Goal: Task Accomplishment & Management: Complete application form

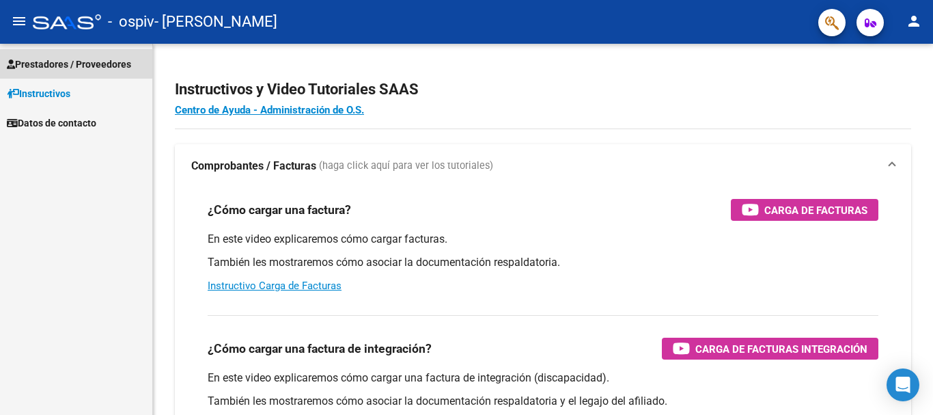
click at [63, 63] on span "Prestadores / Proveedores" at bounding box center [69, 64] width 124 height 15
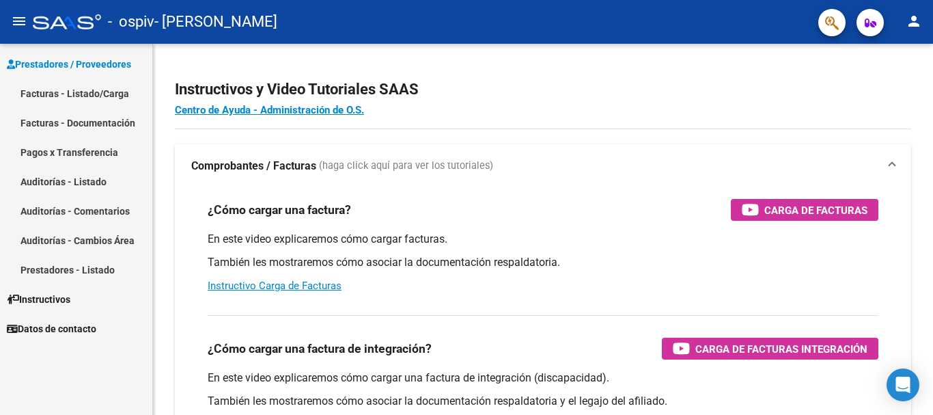
click at [98, 89] on link "Facturas - Listado/Carga" at bounding box center [76, 93] width 152 height 29
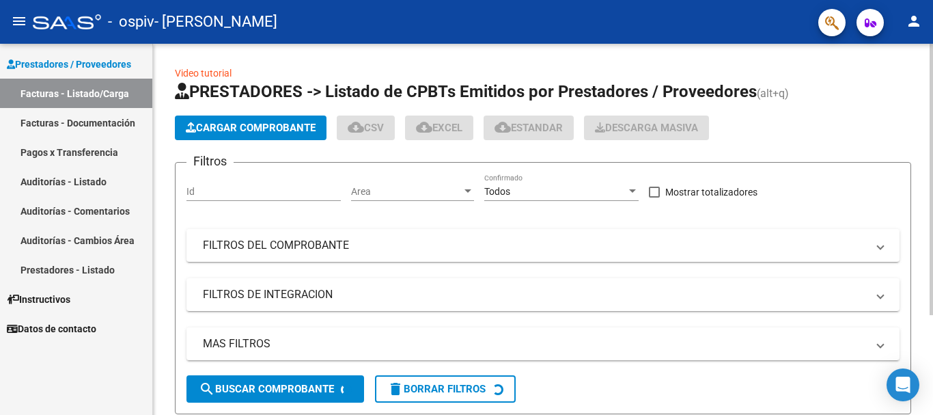
click at [235, 127] on span "Cargar Comprobante" at bounding box center [251, 128] width 130 height 12
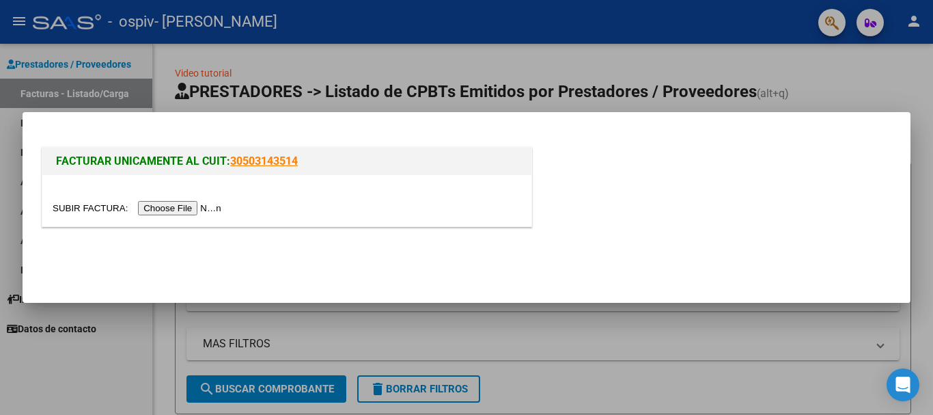
click at [203, 208] on input "file" at bounding box center [139, 208] width 173 height 14
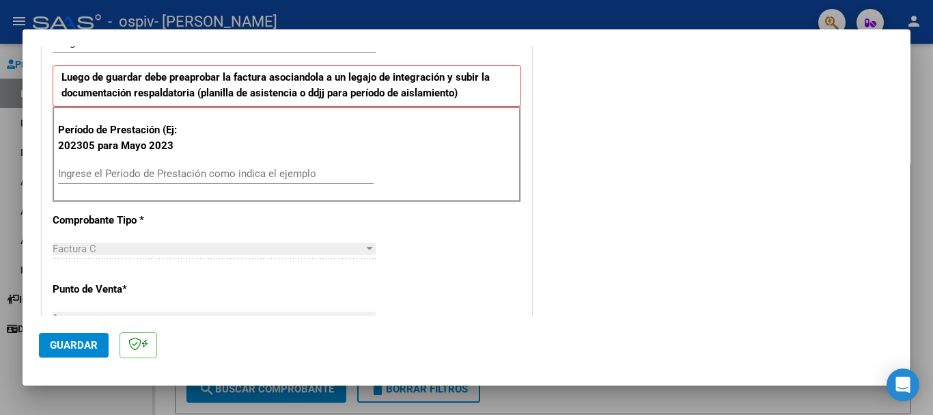
scroll to position [410, 0]
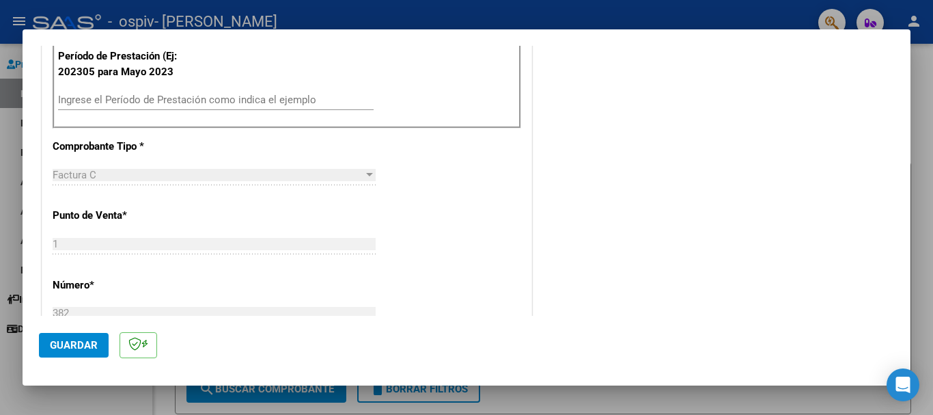
click at [158, 105] on input "Ingrese el Período de Prestación como indica el ejemplo" at bounding box center [216, 100] width 316 height 12
type input "202507"
click at [59, 344] on span "Guardar" at bounding box center [74, 345] width 48 height 12
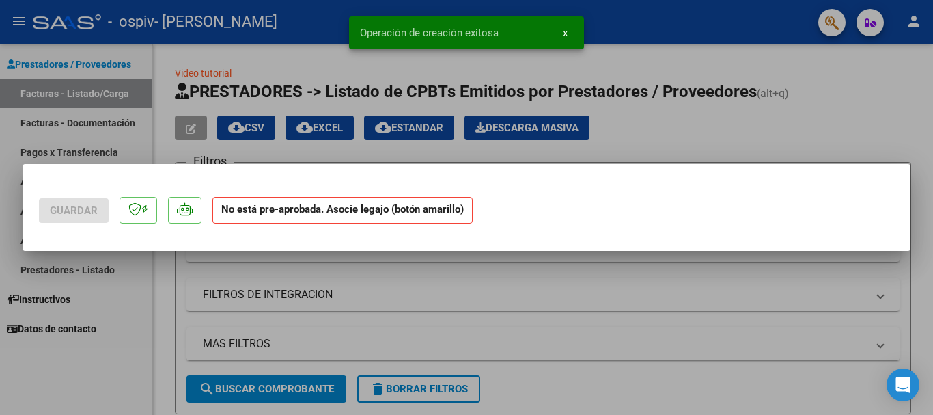
scroll to position [0, 0]
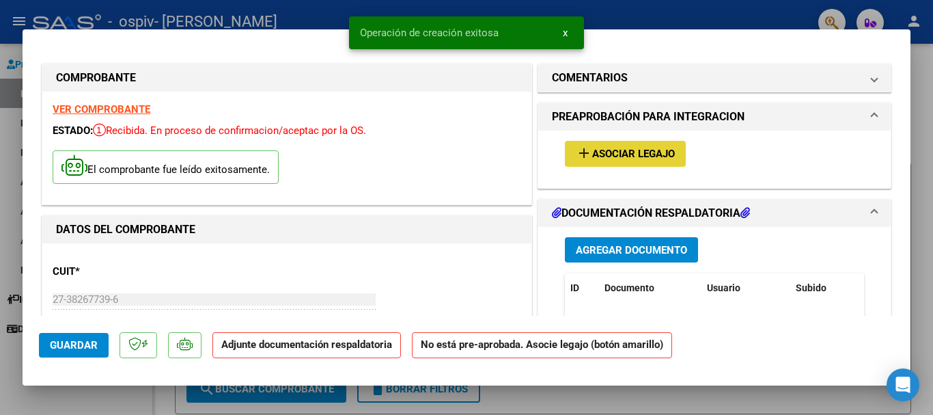
click at [661, 159] on span "Asociar Legajo" at bounding box center [633, 154] width 83 height 12
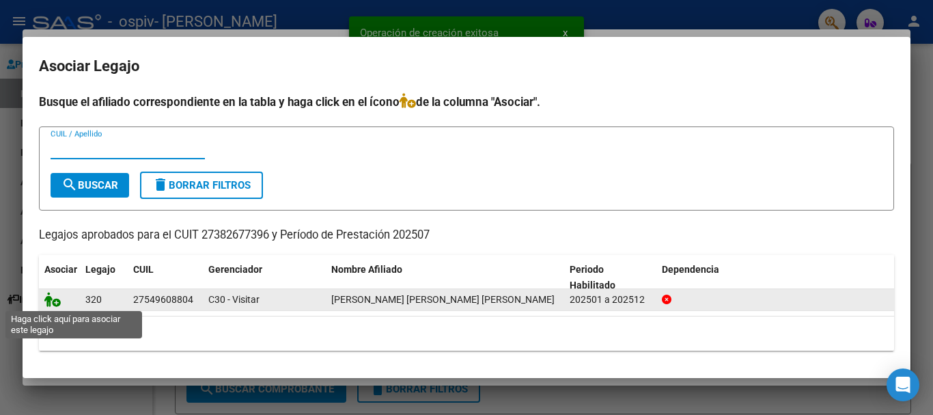
click at [53, 303] on icon at bounding box center [52, 299] width 16 height 15
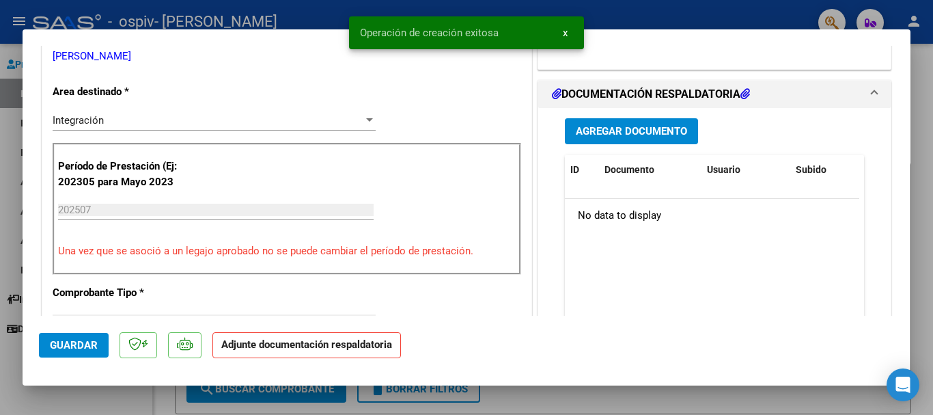
scroll to position [342, 0]
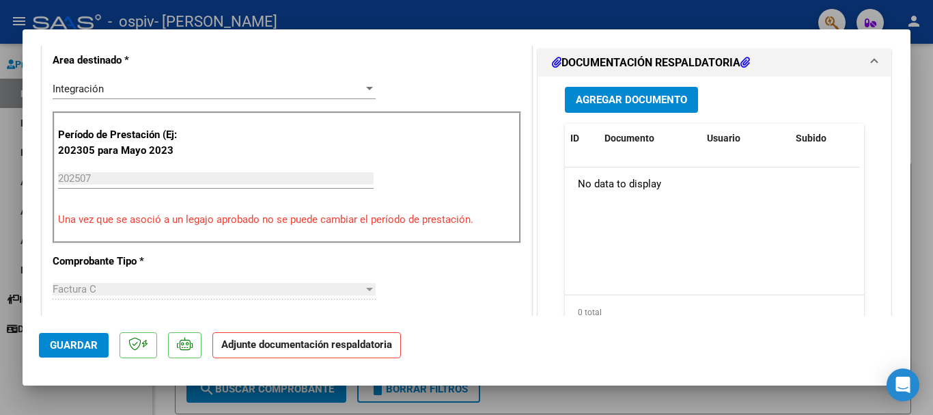
click at [649, 94] on span "Agregar Documento" at bounding box center [631, 100] width 111 height 12
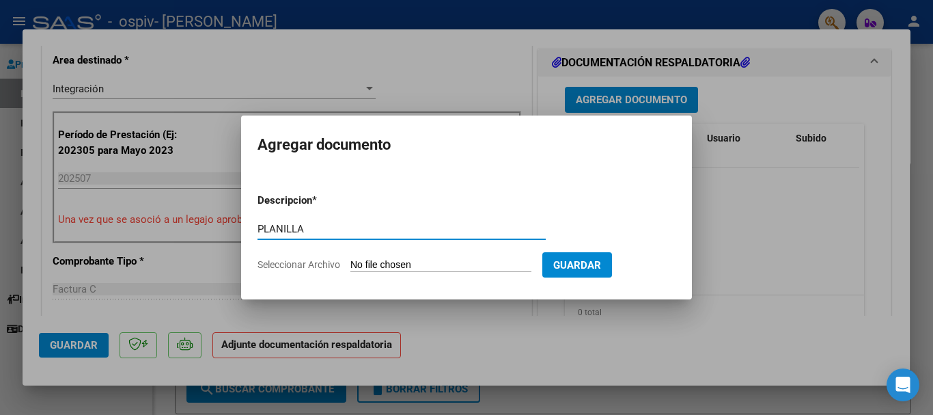
type input "PLANILLA"
click at [454, 257] on form "Descripcion * PLANILLA Escriba aquí una descripcion Seleccionar Archivo Guardar" at bounding box center [467, 232] width 418 height 100
click at [454, 262] on input "Seleccionar Archivo" at bounding box center [440, 265] width 181 height 13
type input "C:\fakepath\ORREGO PSL PLANILLA JUL.pdf"
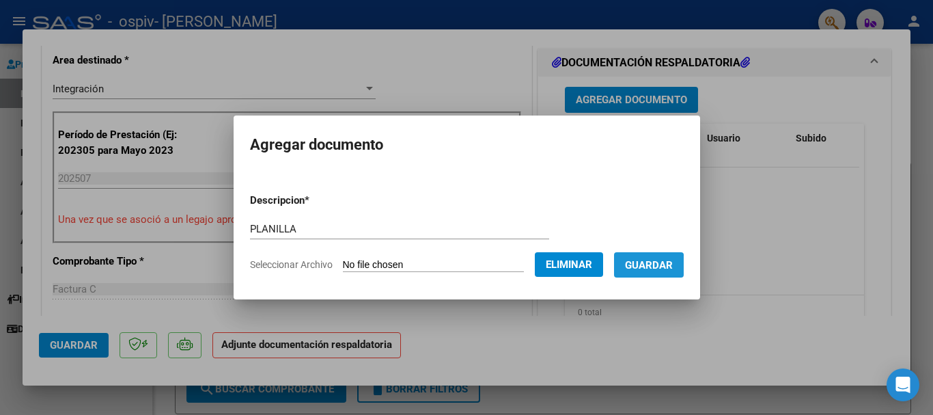
click at [633, 269] on button "Guardar" at bounding box center [649, 264] width 70 height 25
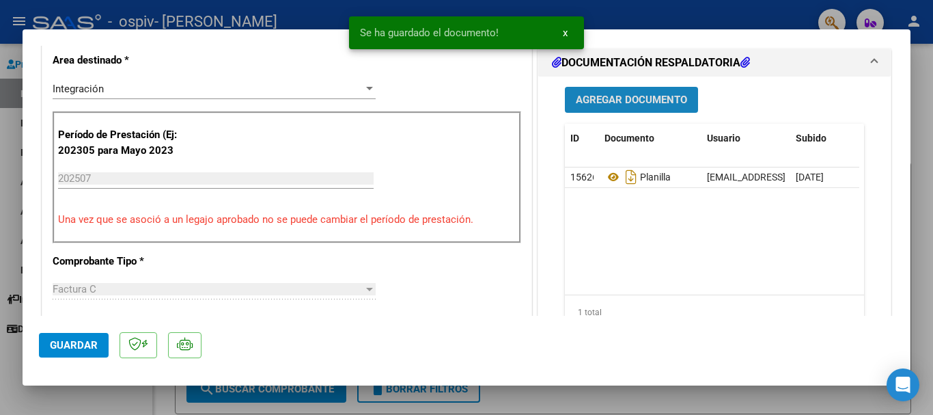
click at [611, 94] on span "Agregar Documento" at bounding box center [631, 100] width 111 height 12
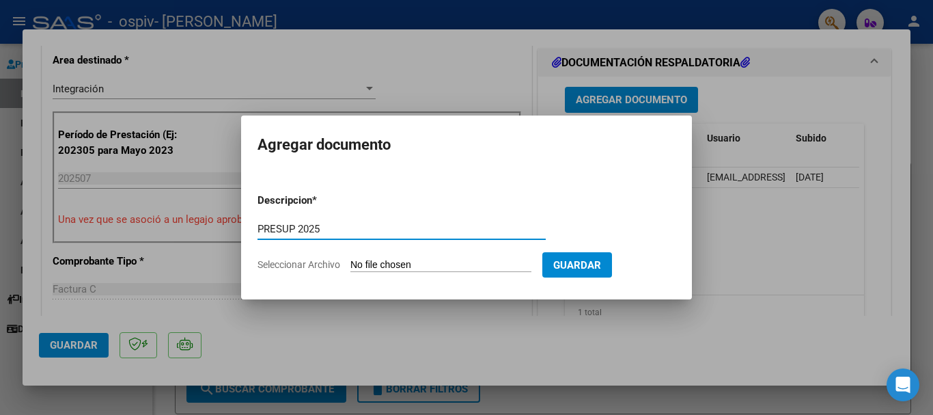
type input "PRESUP 2025"
click at [384, 258] on form "Descripcion * PRESUP 2025 Escriba aquí una descripcion Seleccionar Archivo Guar…" at bounding box center [467, 232] width 418 height 100
click at [400, 266] on input "Seleccionar Archivo" at bounding box center [440, 265] width 181 height 13
type input "C:\fakepath\ORREGO PSL PRESUP APROBADO 2025.pdf"
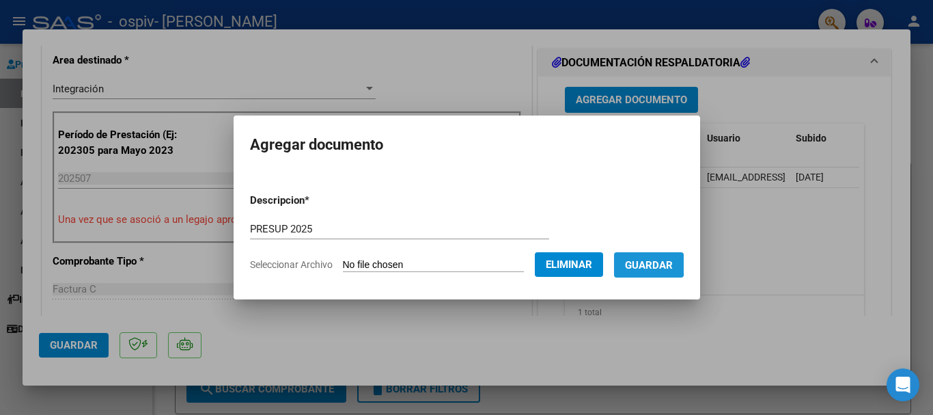
click at [651, 264] on span "Guardar" at bounding box center [649, 265] width 48 height 12
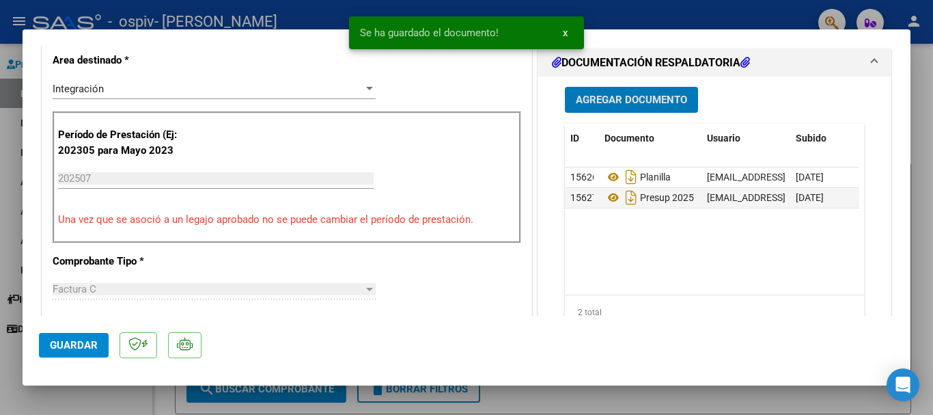
click at [89, 353] on button "Guardar" at bounding box center [74, 345] width 70 height 25
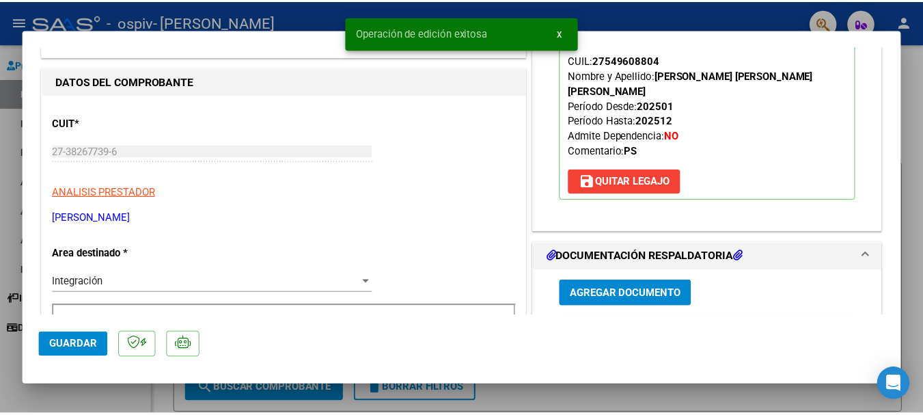
scroll to position [0, 0]
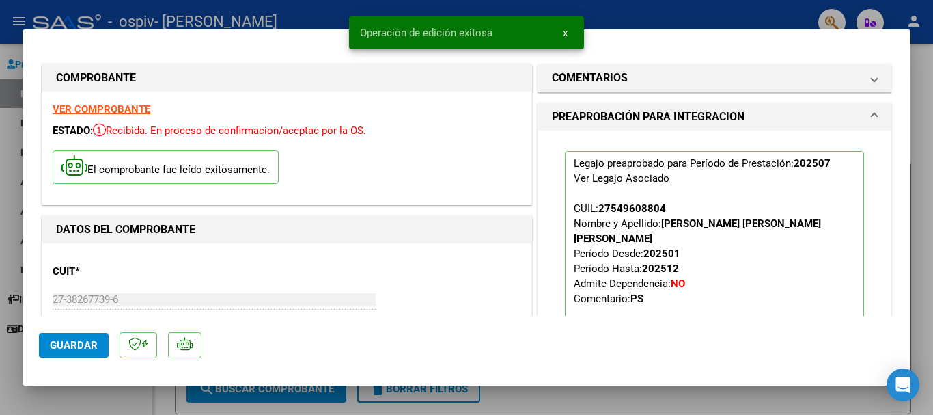
click at [710, 16] on div at bounding box center [466, 207] width 933 height 415
type input "$ 0,00"
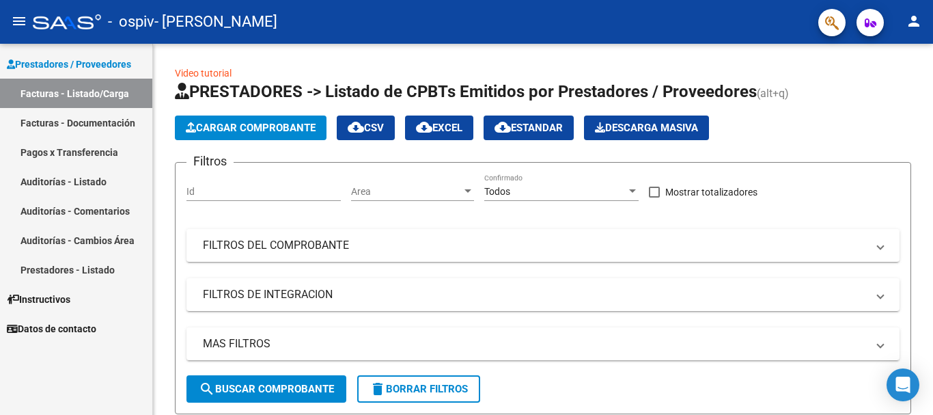
click at [567, 33] on div "- ospiv - GOYANES TRIANA" at bounding box center [420, 22] width 775 height 30
click at [914, 23] on mat-icon "person" at bounding box center [914, 21] width 16 height 16
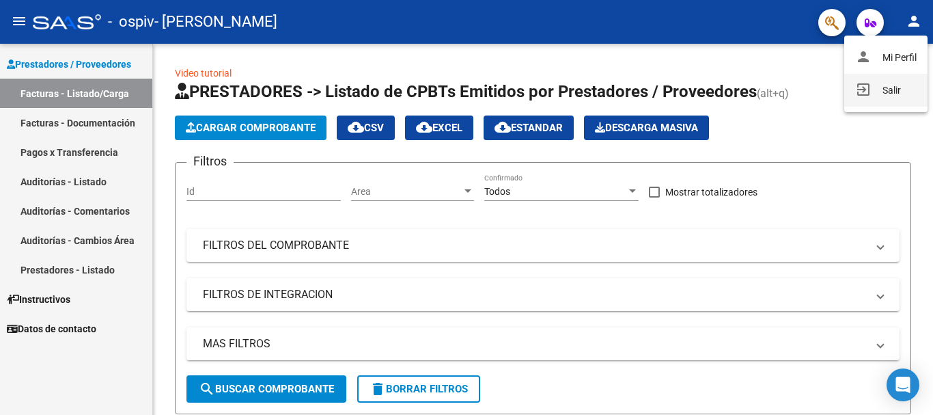
click at [878, 95] on button "exit_to_app Salir" at bounding box center [885, 90] width 83 height 33
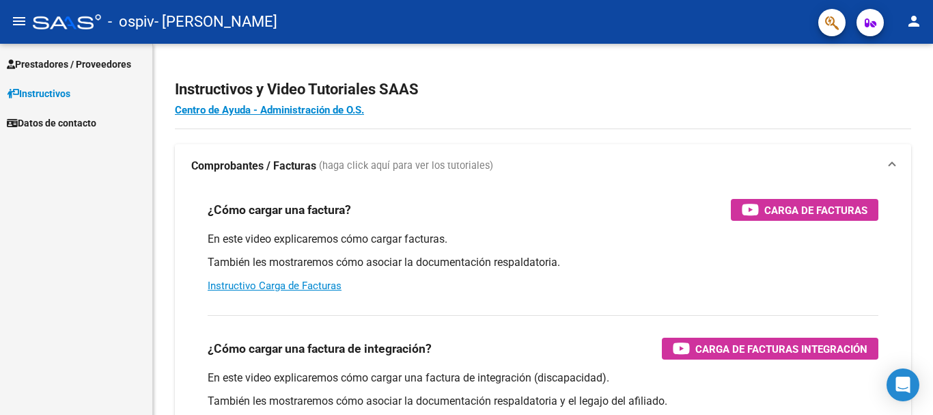
click at [70, 51] on link "Prestadores / Proveedores" at bounding box center [76, 63] width 152 height 29
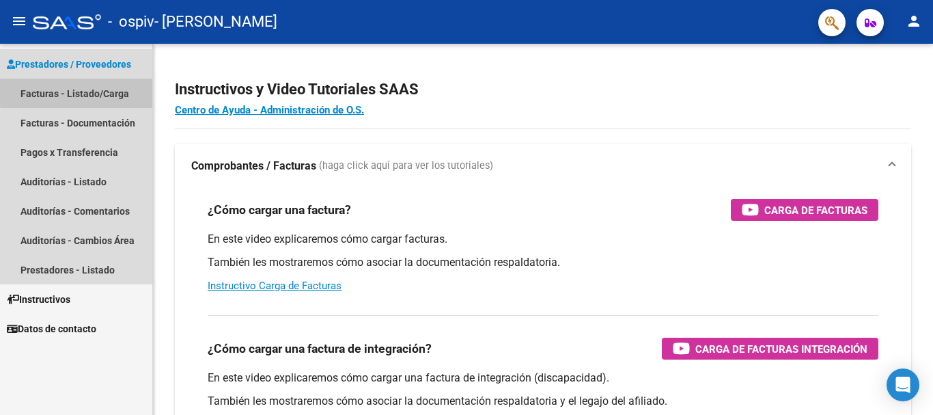
click at [117, 93] on link "Facturas - Listado/Carga" at bounding box center [76, 93] width 152 height 29
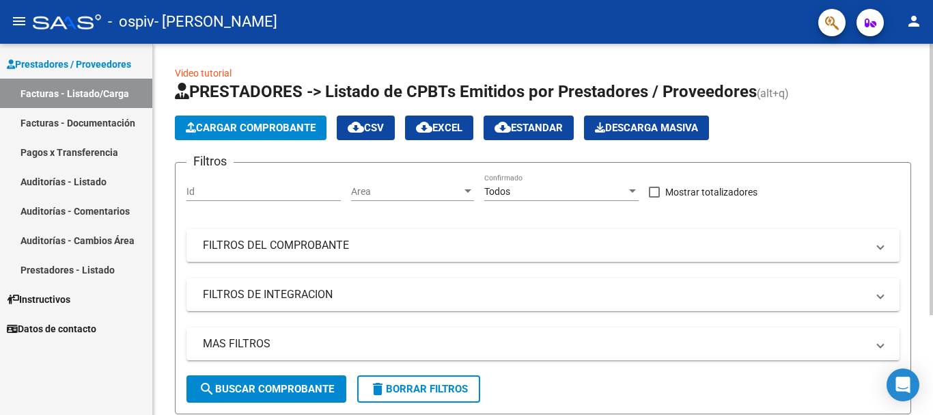
click at [202, 121] on button "Cargar Comprobante" at bounding box center [251, 127] width 152 height 25
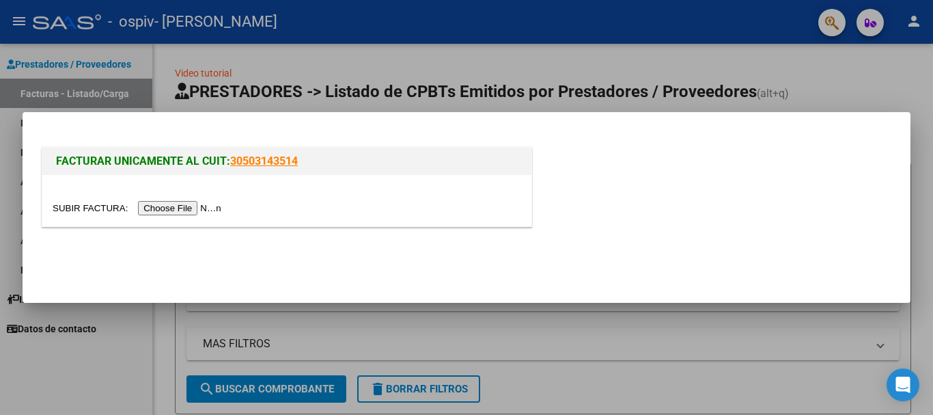
click at [186, 212] on input "file" at bounding box center [139, 208] width 173 height 14
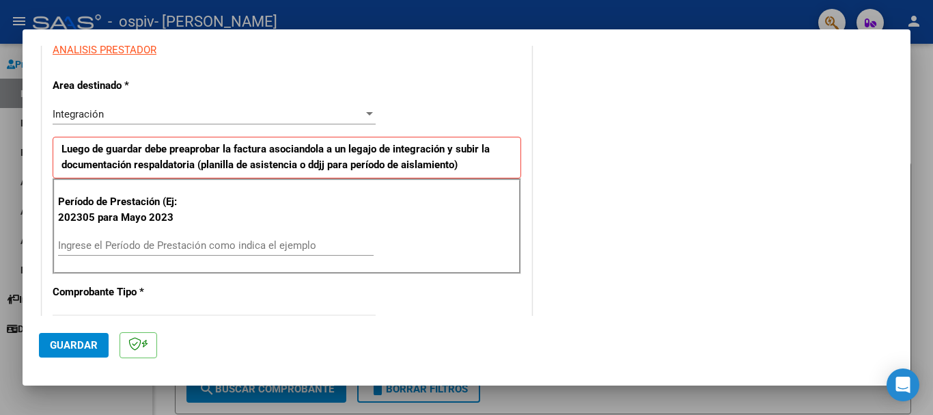
scroll to position [342, 0]
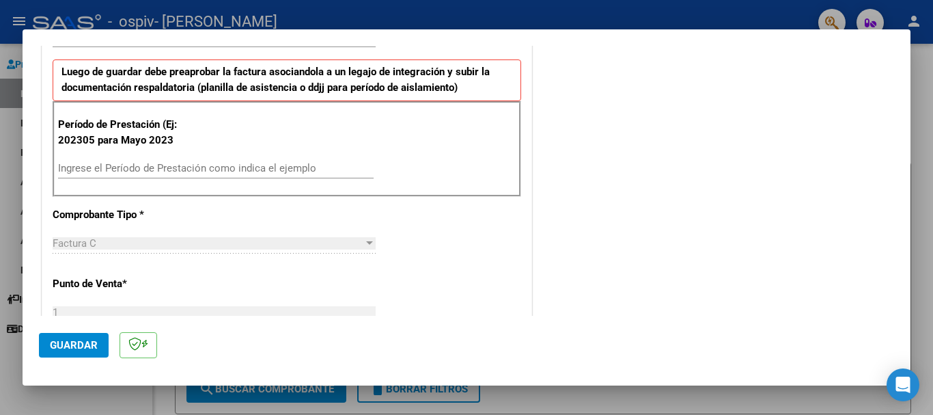
click at [73, 164] on input "Ingrese el Período de Prestación como indica el ejemplo" at bounding box center [216, 168] width 316 height 12
type input "202507"
click at [48, 344] on button "Guardar" at bounding box center [74, 345] width 70 height 25
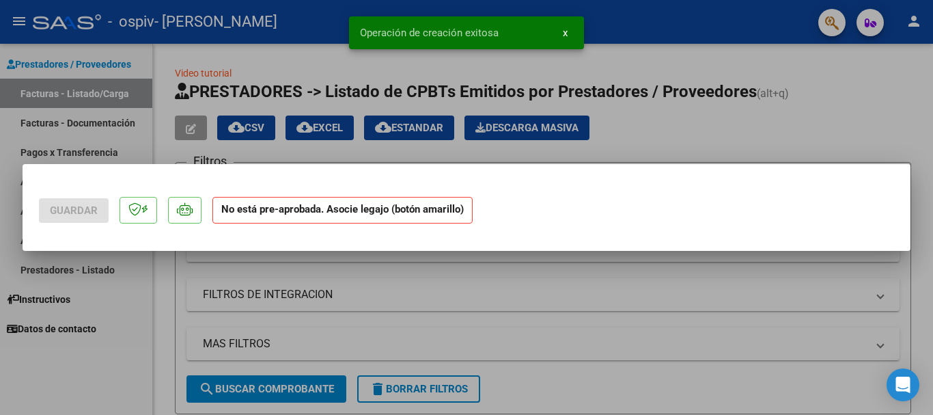
scroll to position [0, 0]
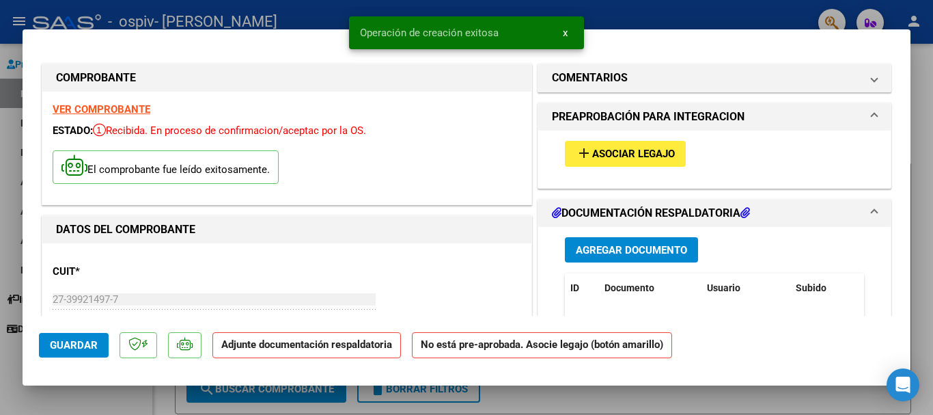
click at [609, 157] on span "Asociar Legajo" at bounding box center [633, 154] width 83 height 12
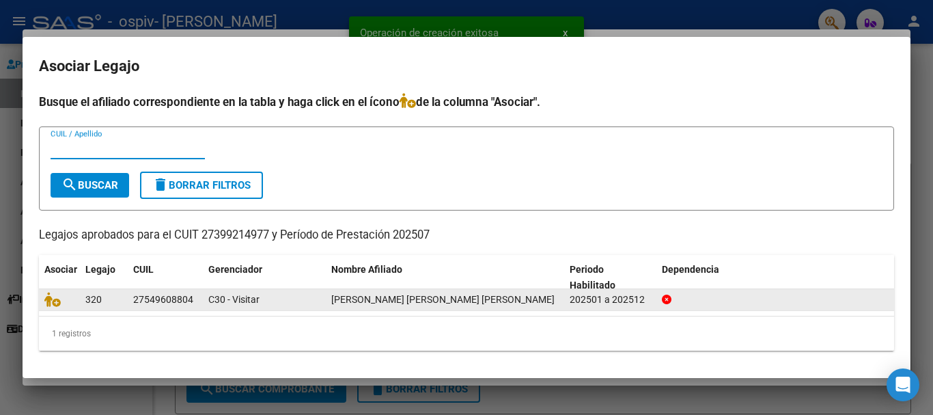
click at [55, 308] on datatable-body-cell at bounding box center [59, 299] width 41 height 21
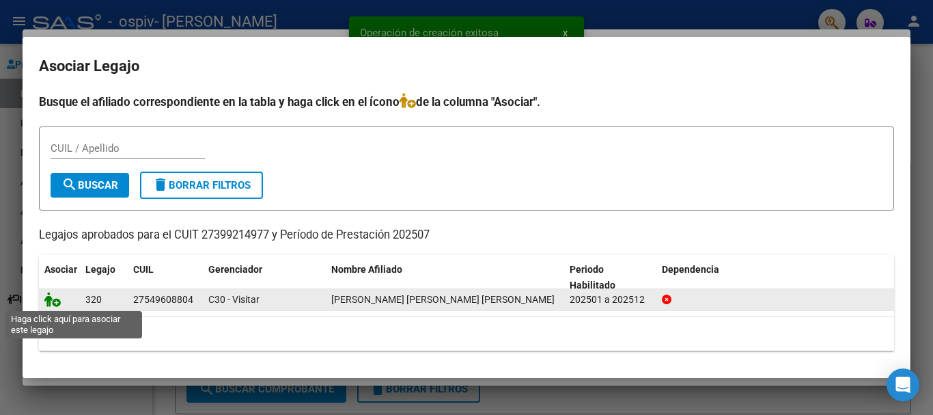
click at [55, 299] on icon at bounding box center [52, 299] width 16 height 15
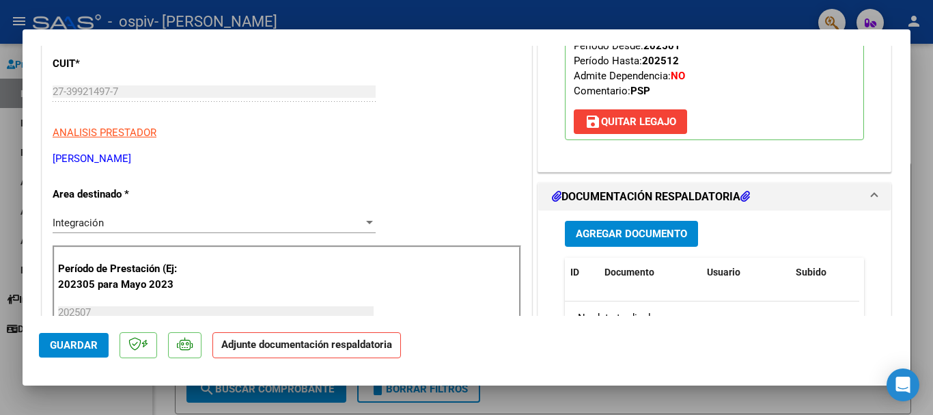
scroll to position [273, 0]
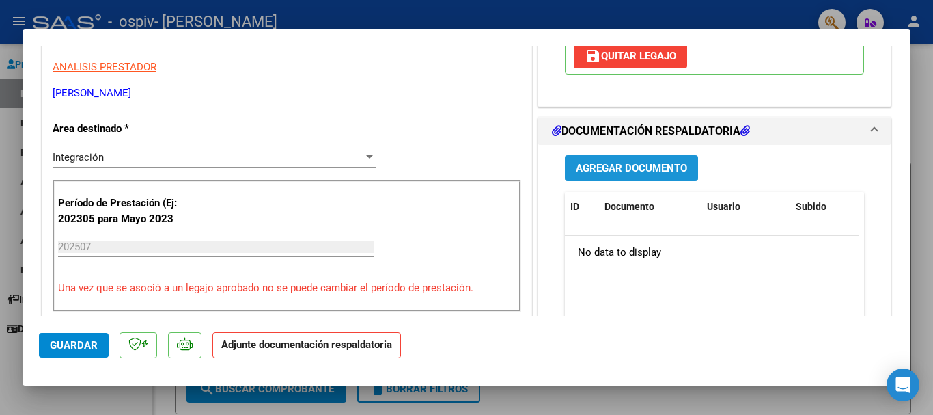
click at [627, 163] on span "Agregar Documento" at bounding box center [631, 169] width 111 height 12
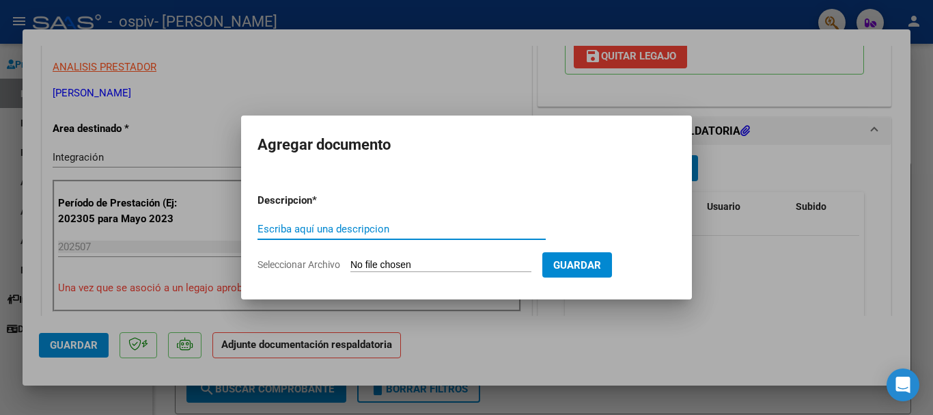
click at [429, 232] on input "Escriba aquí una descripcion" at bounding box center [402, 229] width 288 height 12
type input "PLANILLA"
click at [425, 260] on input "Seleccionar Archivo" at bounding box center [440, 265] width 181 height 13
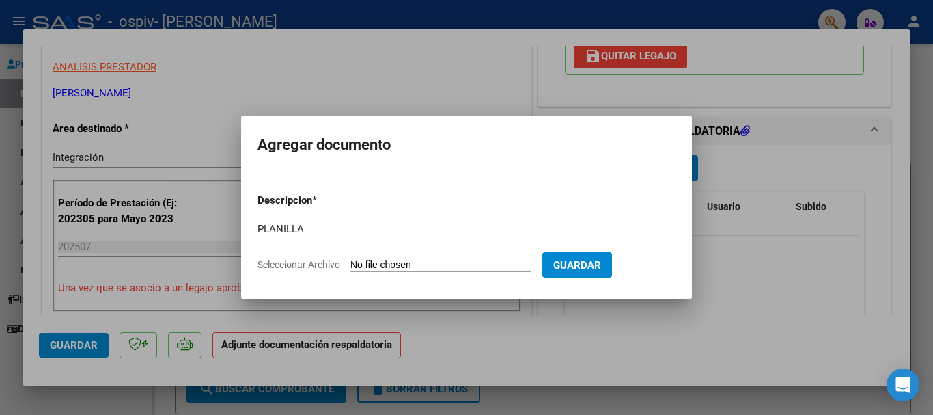
type input "C:\fakepath\ORREGO PSP PLANILLA JUL.pdf"
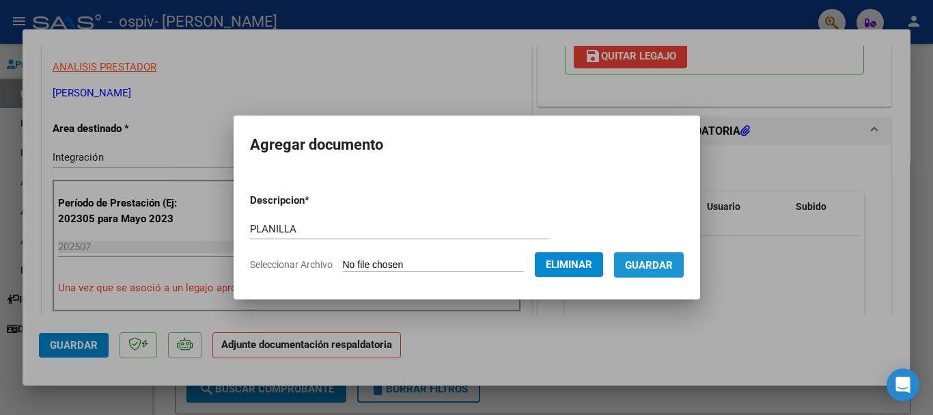
click at [652, 275] on button "Guardar" at bounding box center [649, 264] width 70 height 25
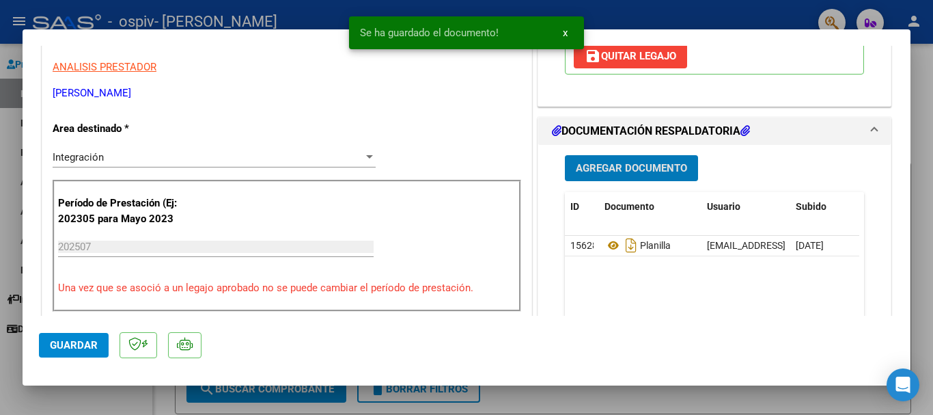
click at [637, 163] on span "Agregar Documento" at bounding box center [631, 169] width 111 height 12
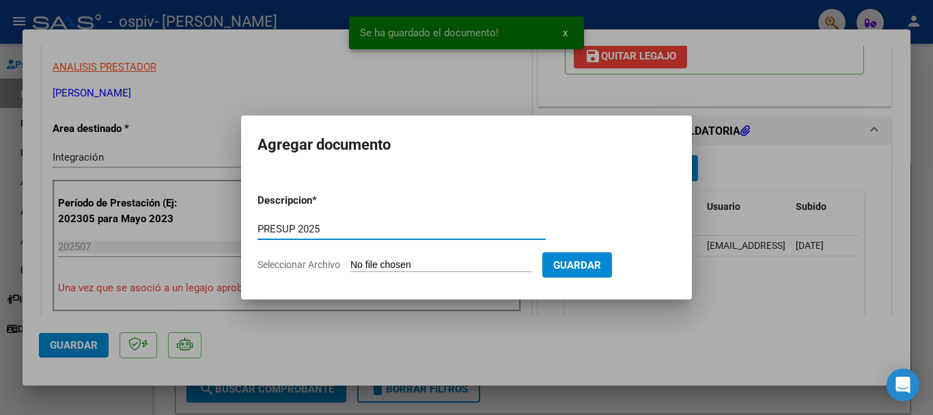
type input "PRESUP 2025"
click at [423, 253] on form "Descripcion * PRESUP 2025 Escriba aquí una descripcion Seleccionar Archivo Guar…" at bounding box center [467, 232] width 418 height 100
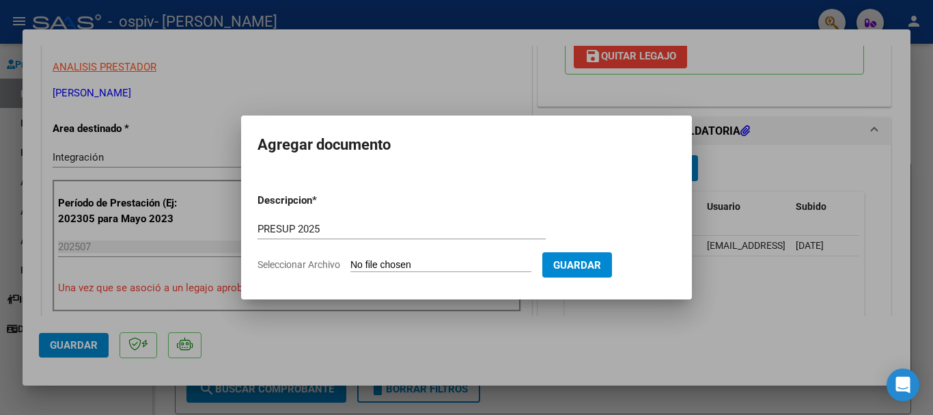
click at [427, 260] on input "Seleccionar Archivo" at bounding box center [440, 265] width 181 height 13
type input "C:\fakepath\ORREGO PSP PRESUP APROBADO 2025.pdf"
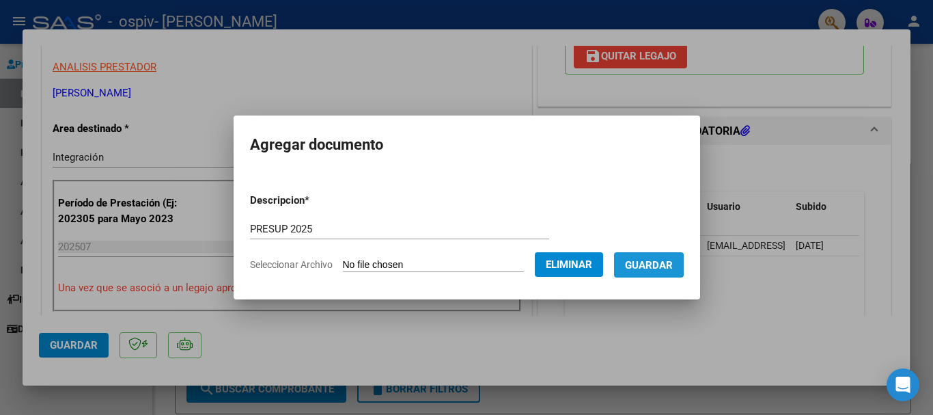
click at [649, 271] on span "Guardar" at bounding box center [649, 265] width 48 height 12
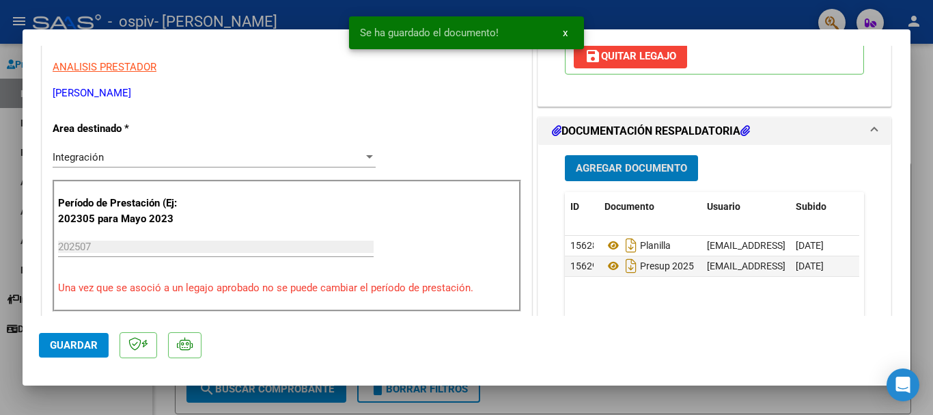
click at [64, 341] on span "Guardar" at bounding box center [74, 345] width 48 height 12
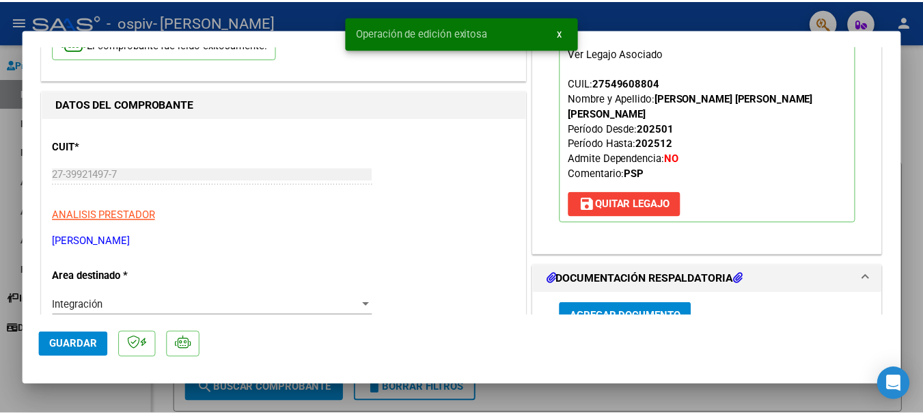
scroll to position [0, 0]
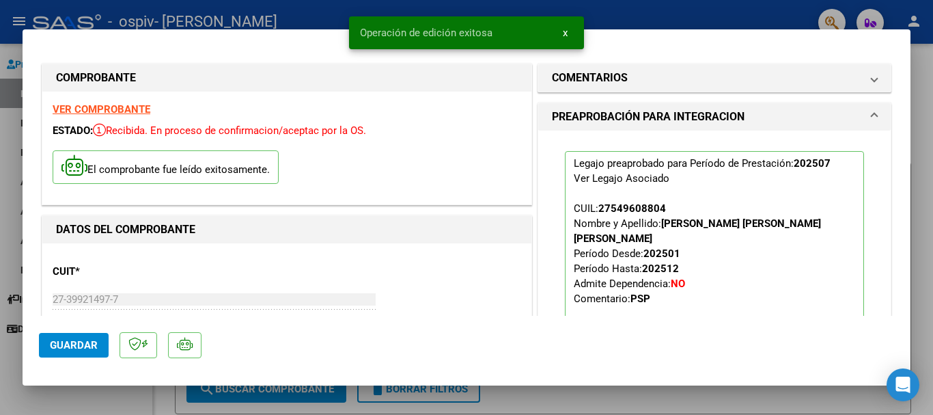
click at [563, 30] on span "x" at bounding box center [565, 33] width 5 height 12
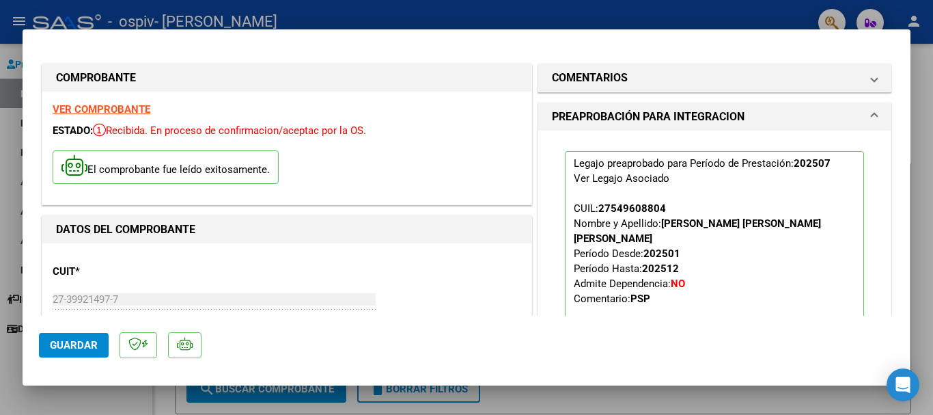
click at [618, 16] on div at bounding box center [466, 207] width 933 height 415
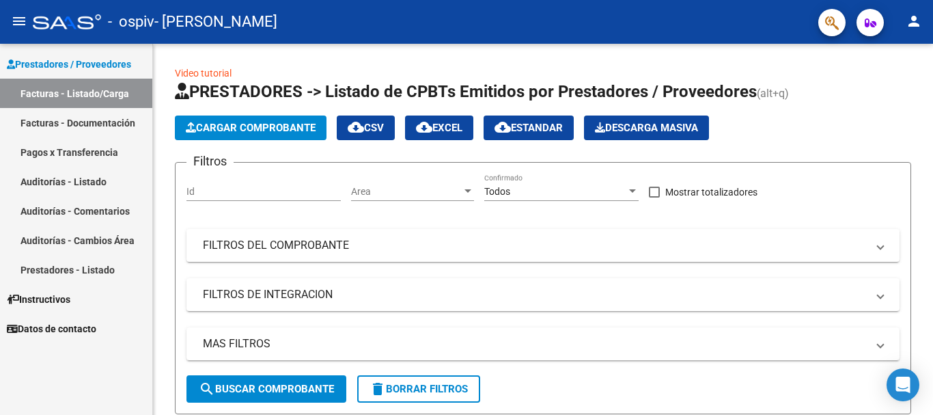
click at [910, 25] on mat-icon "person" at bounding box center [914, 21] width 16 height 16
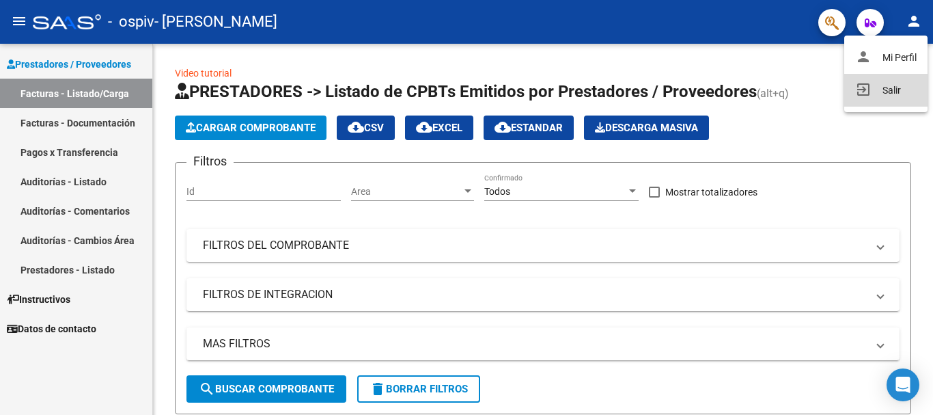
click at [876, 89] on button "exit_to_app Salir" at bounding box center [885, 90] width 83 height 33
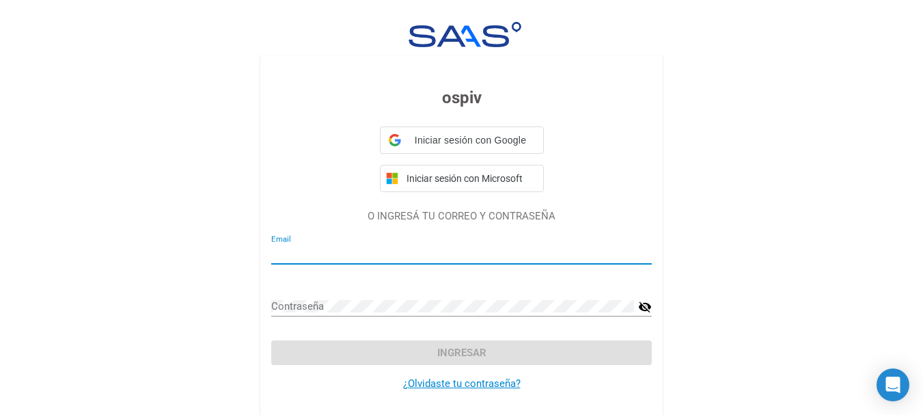
type input "santacreulucila@gmail.com"
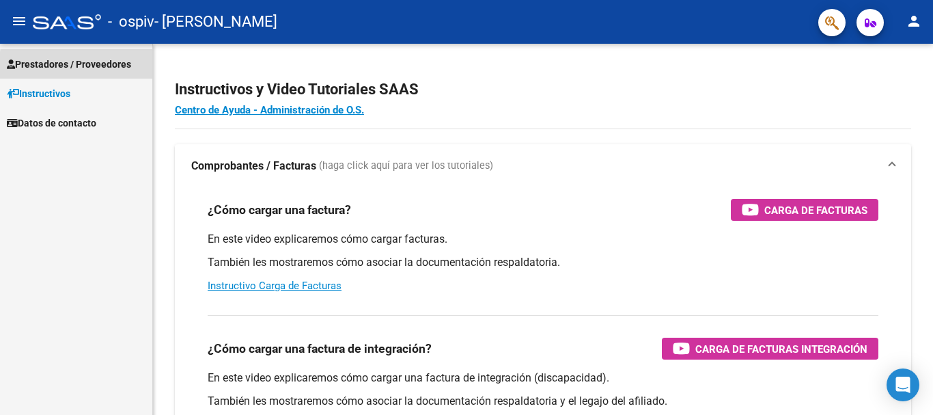
click at [85, 66] on span "Prestadores / Proveedores" at bounding box center [69, 64] width 124 height 15
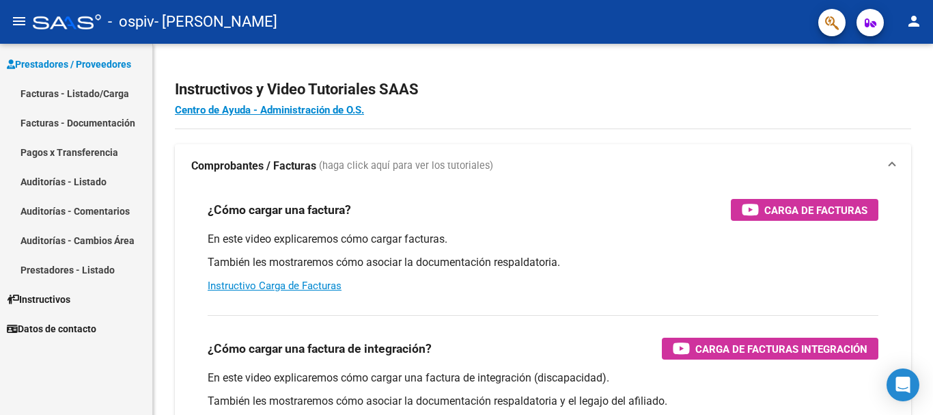
click at [66, 84] on link "Facturas - Listado/Carga" at bounding box center [76, 93] width 152 height 29
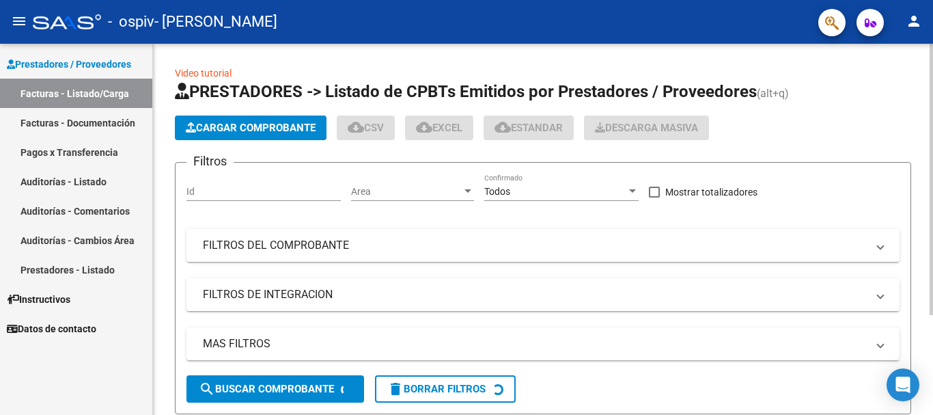
click at [204, 118] on button "Cargar Comprobante" at bounding box center [251, 127] width 152 height 25
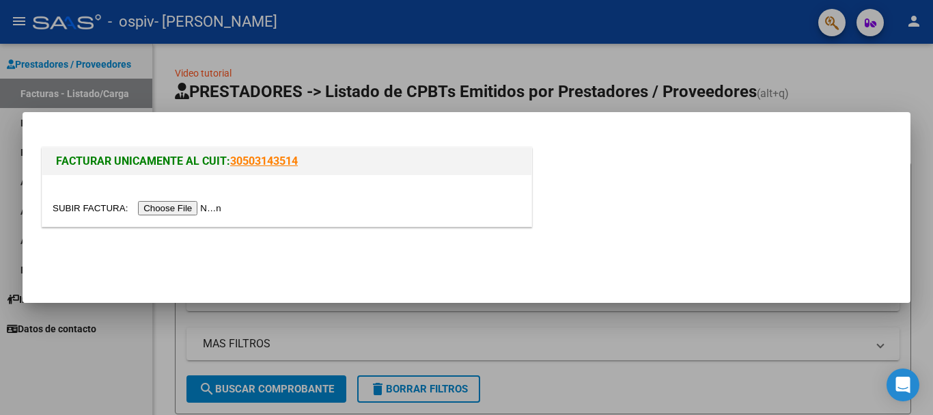
click at [154, 206] on input "file" at bounding box center [139, 208] width 173 height 14
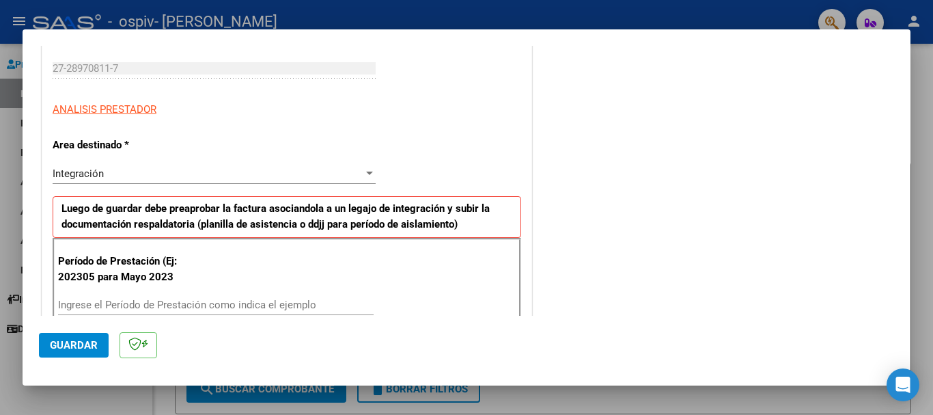
scroll to position [273, 0]
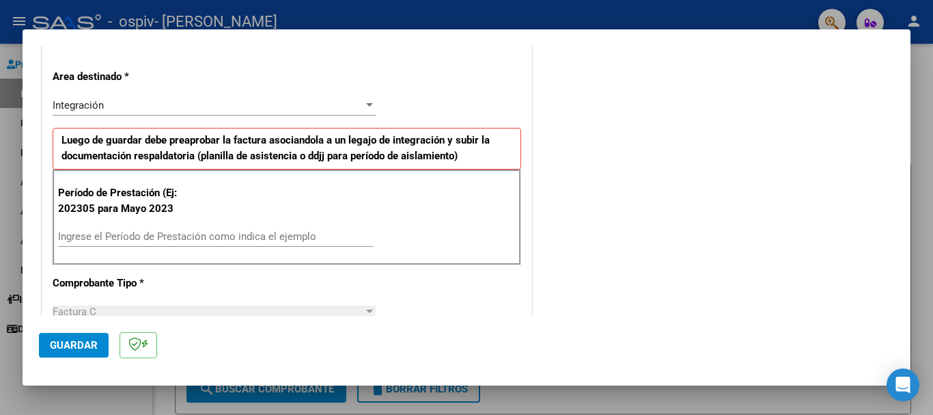
click at [116, 226] on div "Ingrese el Período de Prestación como indica el ejemplo" at bounding box center [216, 236] width 316 height 20
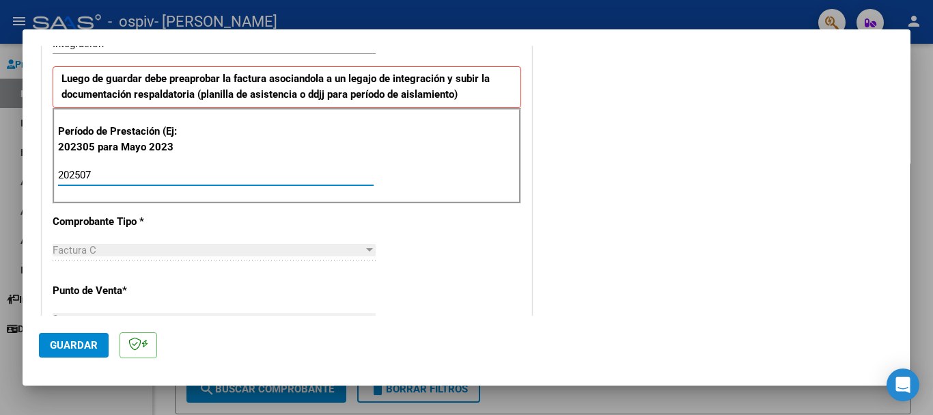
scroll to position [478, 0]
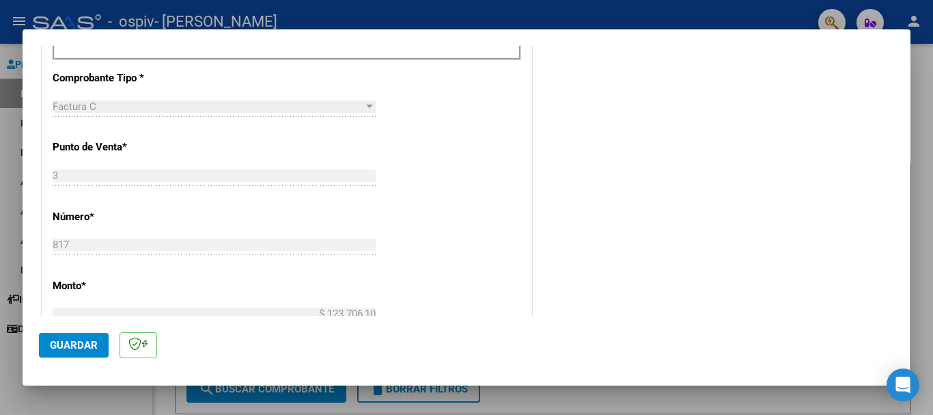
type input "202507"
click at [64, 348] on span "Guardar" at bounding box center [74, 345] width 48 height 12
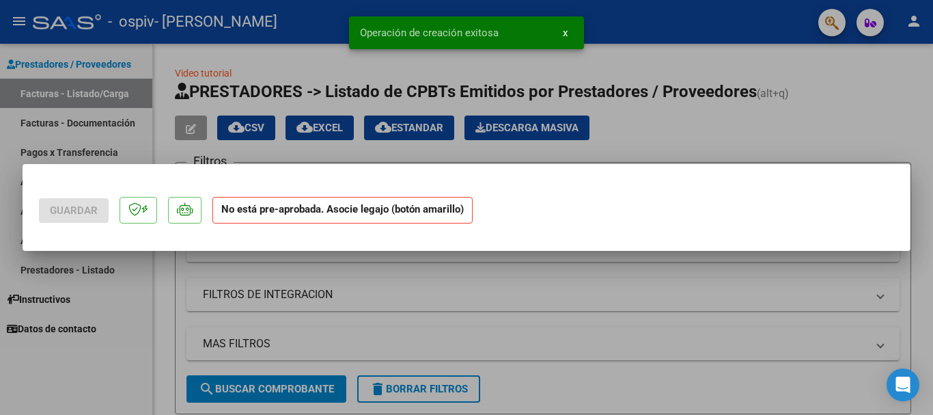
scroll to position [0, 0]
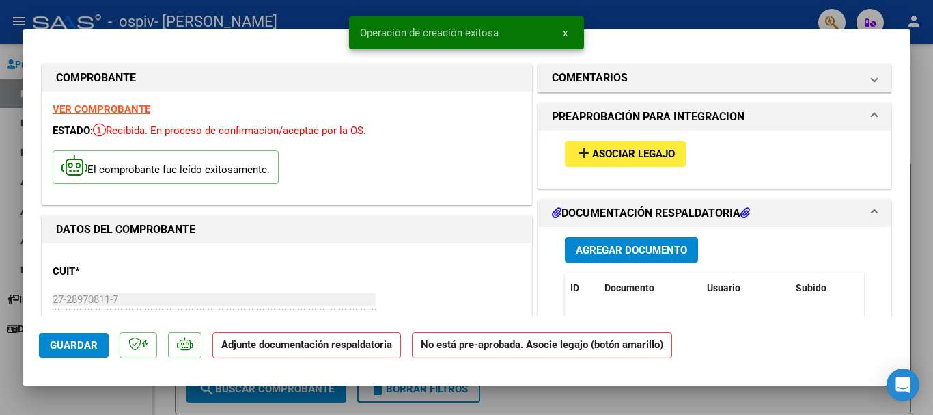
click at [624, 149] on span "Asociar Legajo" at bounding box center [633, 154] width 83 height 12
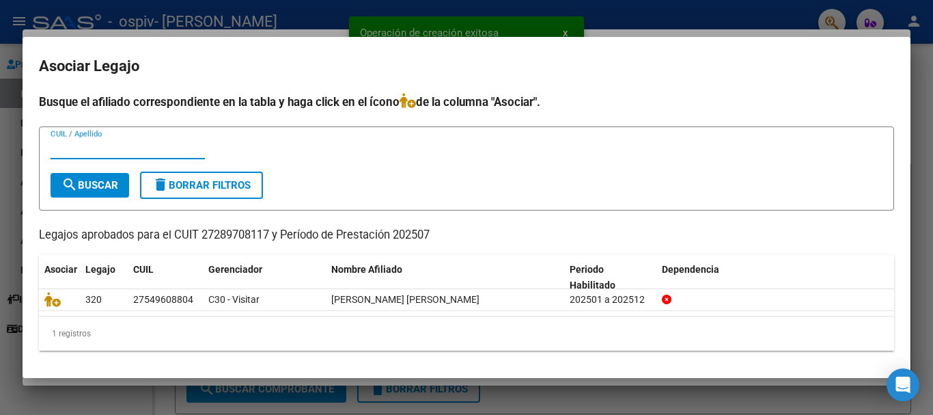
click at [35, 301] on mat-dialog-content "Busque el afiliado correspondiente en la tabla y haga click en el ícono de la c…" at bounding box center [467, 227] width 888 height 268
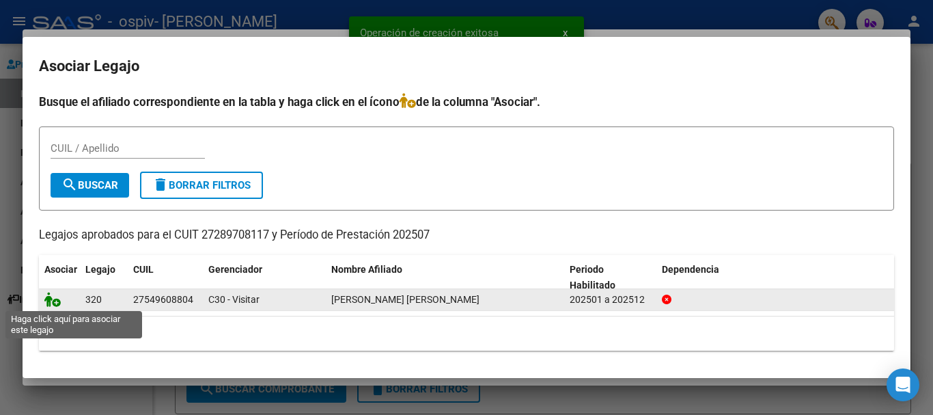
click at [53, 294] on icon at bounding box center [52, 299] width 16 height 15
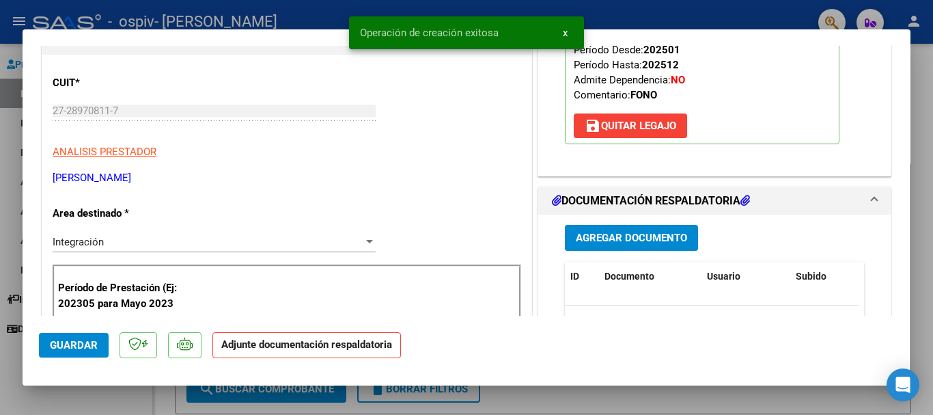
scroll to position [273, 0]
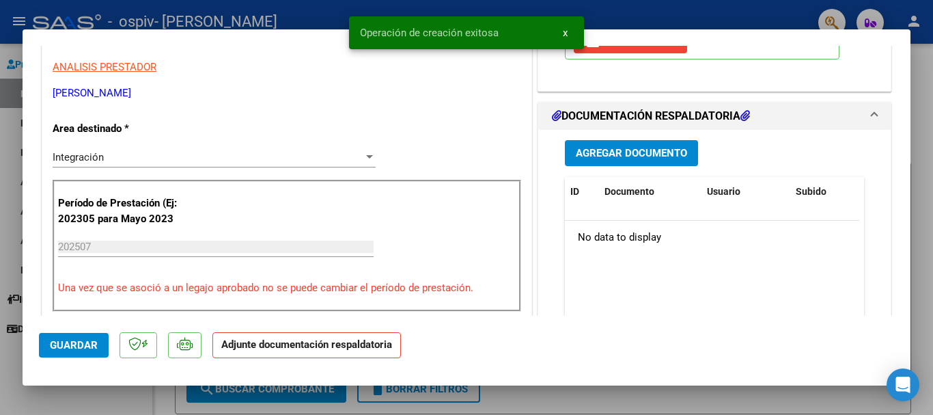
click at [638, 148] on span "Agregar Documento" at bounding box center [631, 154] width 111 height 12
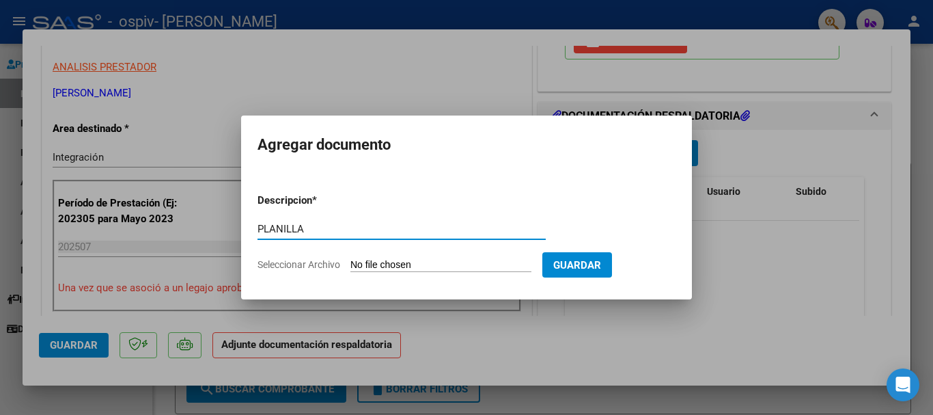
type input "PLANILLA"
click at [458, 259] on input "Seleccionar Archivo" at bounding box center [440, 265] width 181 height 13
type input "C:\fakepath\[PERSON_NAME] PLANILLA [DATE].pdf"
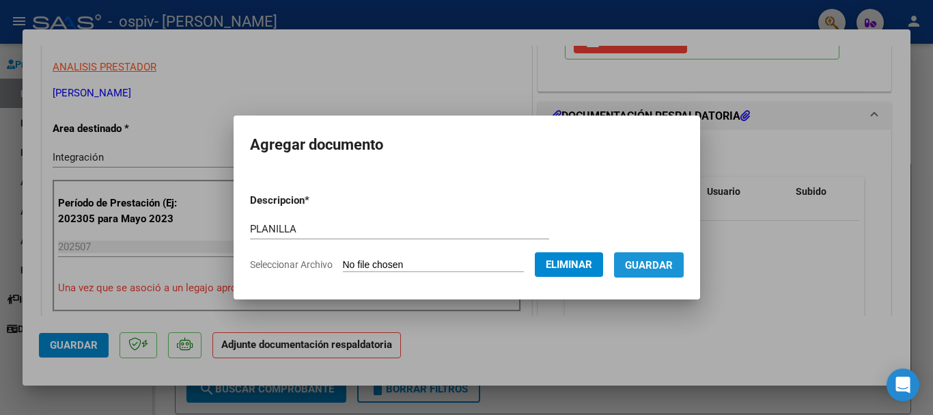
drag, startPoint x: 671, startPoint y: 265, endPoint x: 689, endPoint y: 228, distance: 40.9
click at [671, 264] on span "Guardar" at bounding box center [649, 265] width 48 height 12
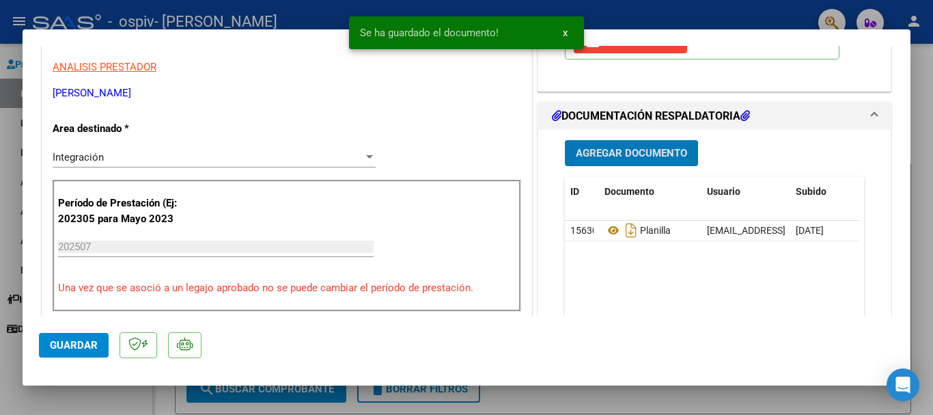
click at [615, 139] on div "Agregar Documento ID Documento Usuario Subido Acción 15630 Planilla [EMAIL_ADDR…" at bounding box center [715, 266] width 320 height 273
click at [615, 152] on span "Agregar Documento" at bounding box center [631, 154] width 111 height 12
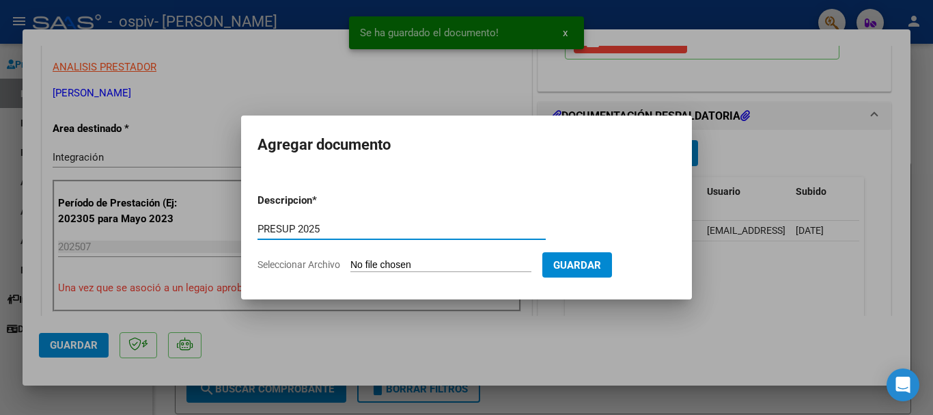
type input "PRESUP 2025"
click at [442, 264] on input "Seleccionar Archivo" at bounding box center [440, 265] width 181 height 13
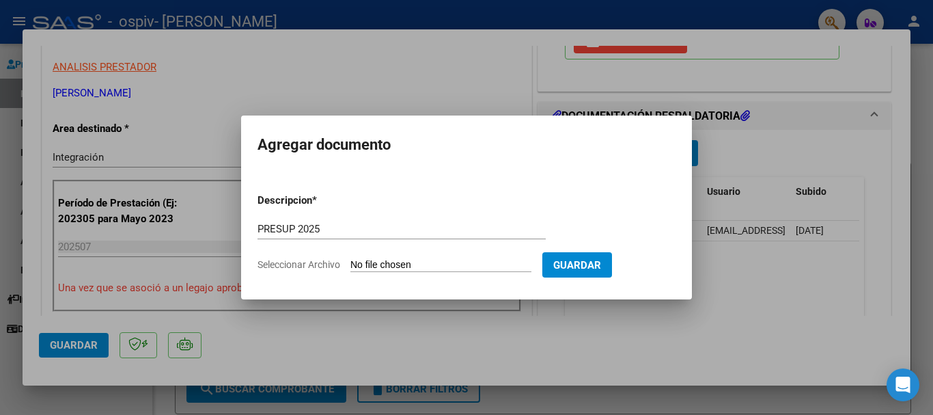
type input "C:\fakepath\[PERSON_NAME] PRESUP APROBADO 2025.pdf"
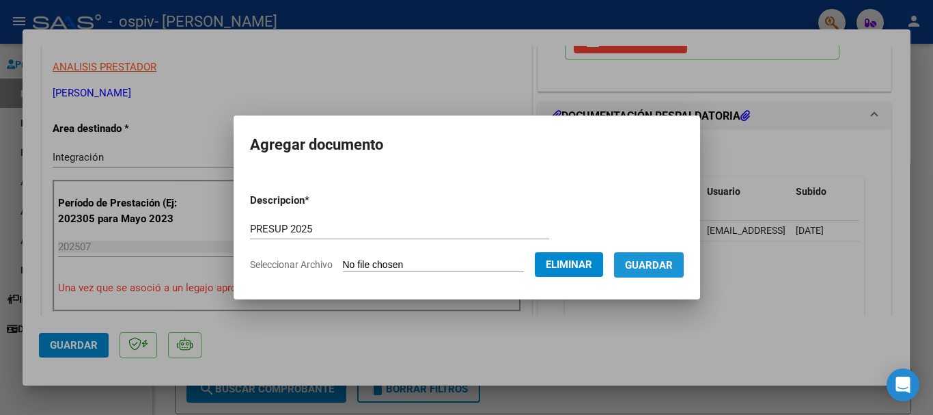
click at [662, 273] on button "Guardar" at bounding box center [649, 264] width 70 height 25
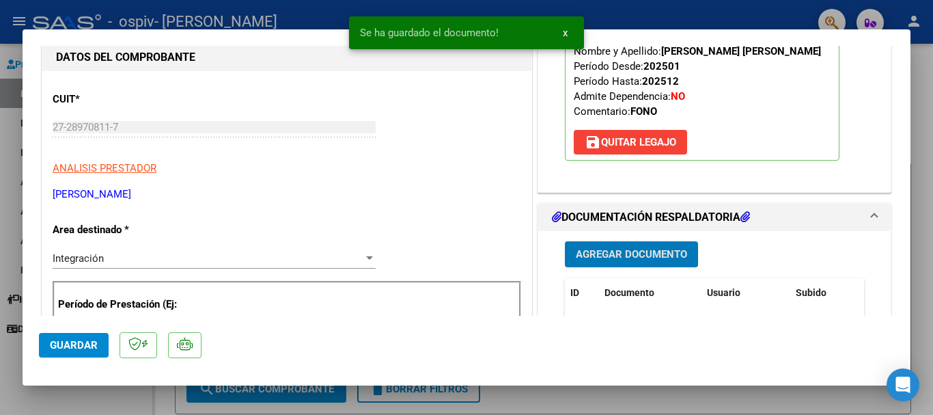
scroll to position [137, 0]
